Goal: Information Seeking & Learning: Learn about a topic

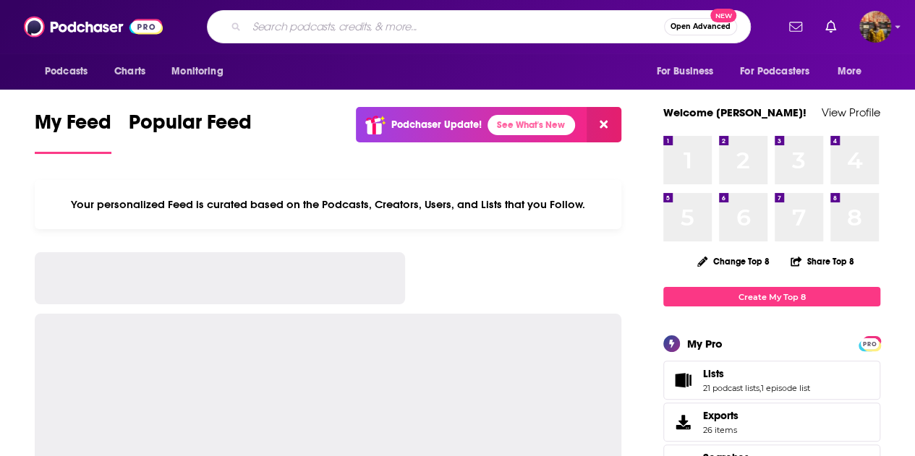
click at [487, 30] on input "Search podcasts, credits, & more..." at bounding box center [455, 26] width 417 height 23
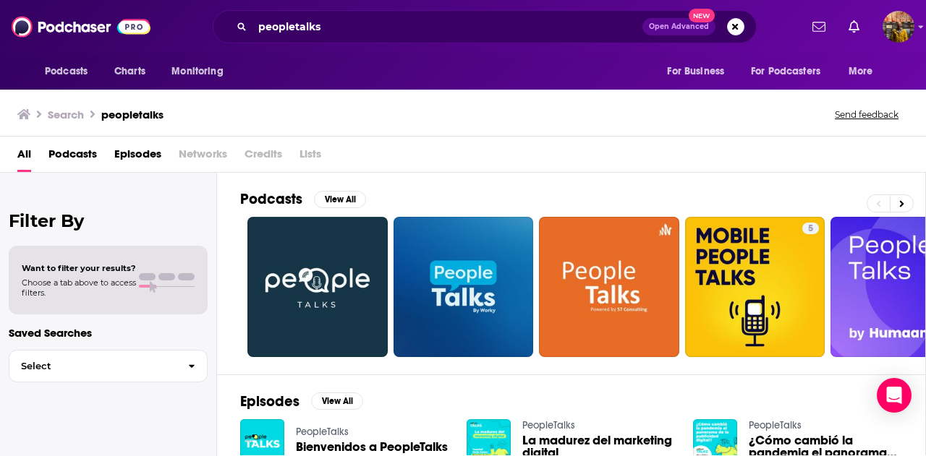
click at [62, 155] on span "Podcasts" at bounding box center [72, 157] width 48 height 30
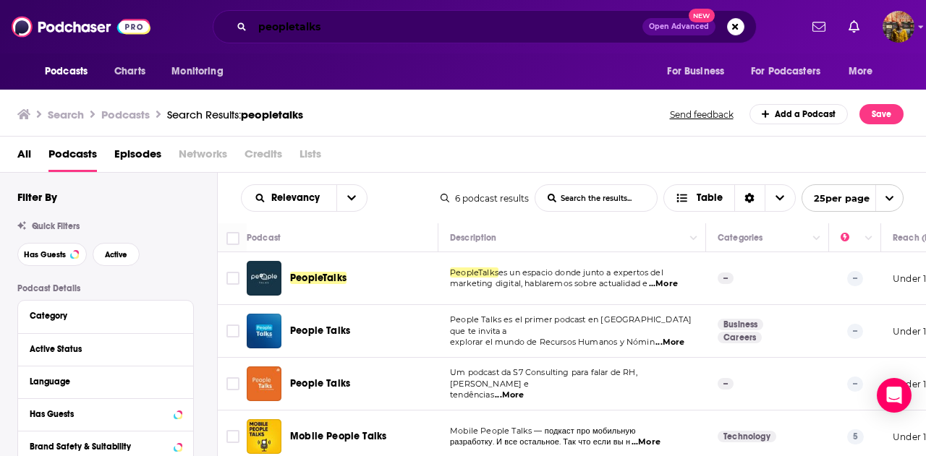
click at [369, 18] on input "peopletalks" at bounding box center [447, 26] width 390 height 23
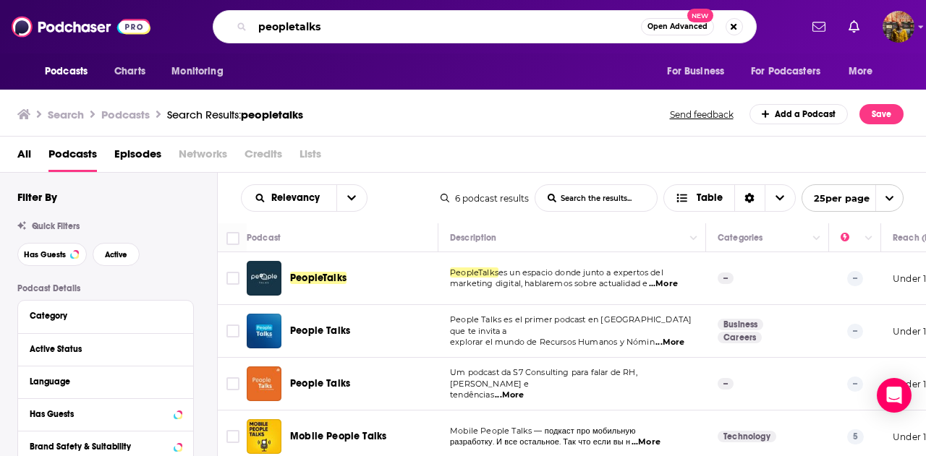
click at [369, 18] on input "peopletalks" at bounding box center [446, 26] width 388 height 23
type input "the doctor's art"
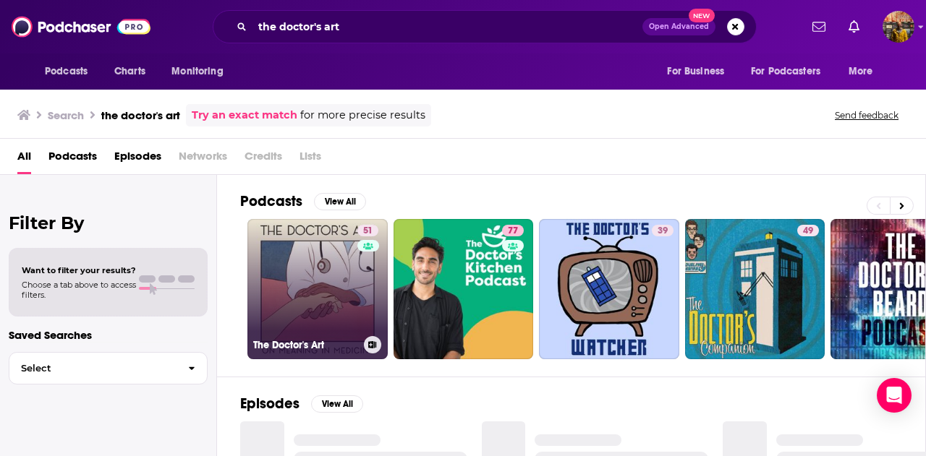
click at [299, 281] on link "51 The Doctor's Art" at bounding box center [317, 289] width 140 height 140
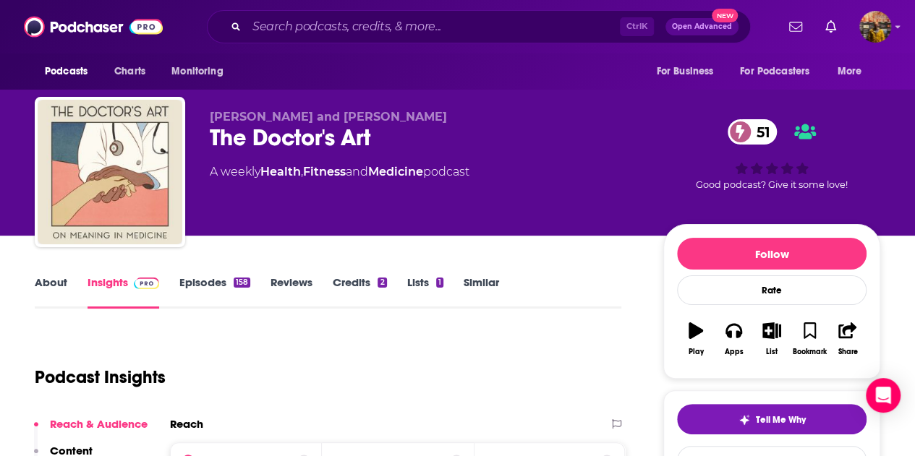
click at [43, 284] on link "About" at bounding box center [51, 292] width 33 height 33
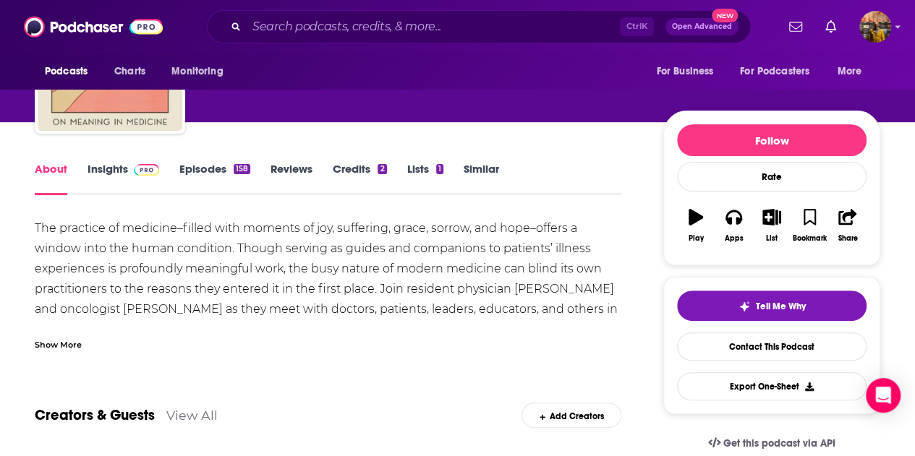
scroll to position [114, 0]
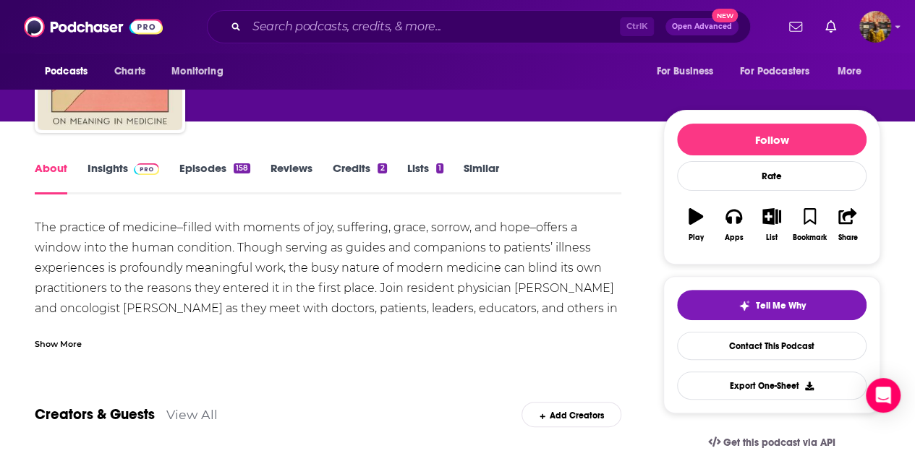
click at [43, 348] on div "Show More" at bounding box center [58, 343] width 47 height 14
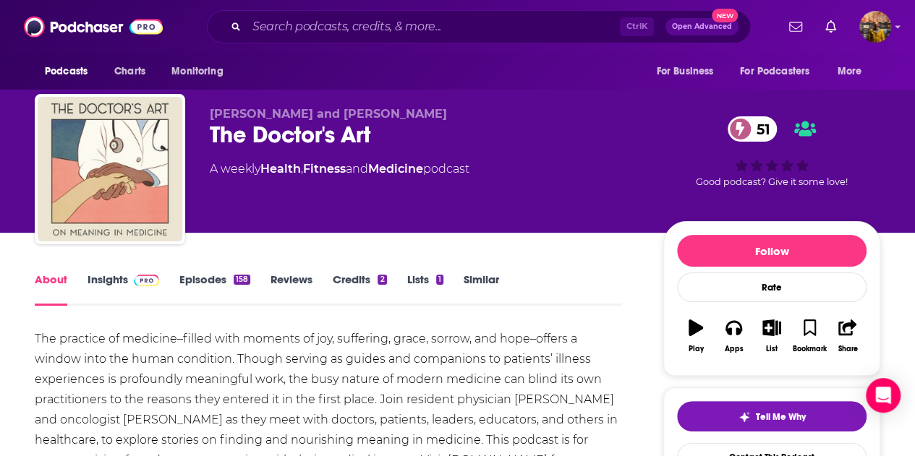
scroll to position [0, 0]
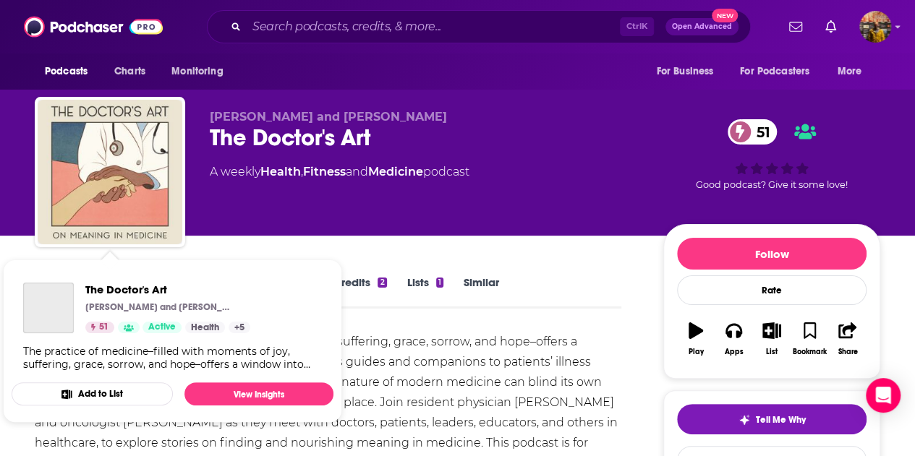
click at [118, 281] on div "The Doctor's Art [PERSON_NAME] and [PERSON_NAME] 51 Active Health + 5 The pract…" at bounding box center [173, 326] width 322 height 111
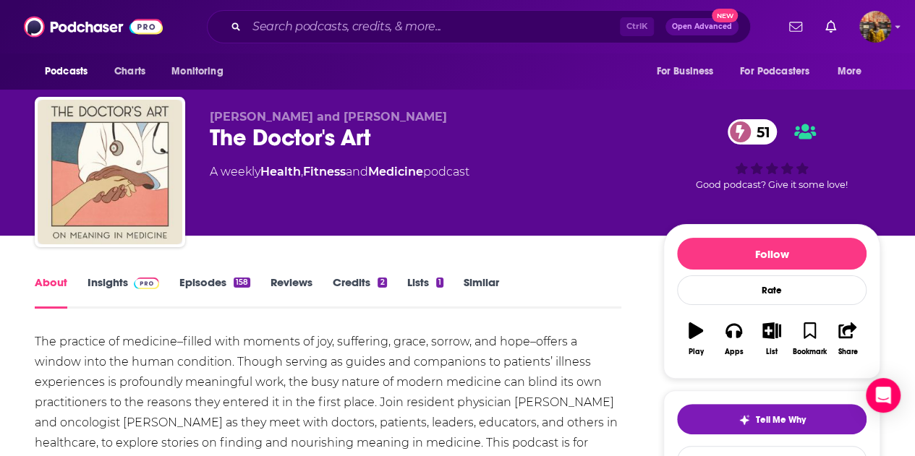
click at [425, 346] on div "The practice of medicine–filled with moments of joy, suffering, grace, sorrow, …" at bounding box center [328, 413] width 587 height 162
